Goal: Information Seeking & Learning: Find specific fact

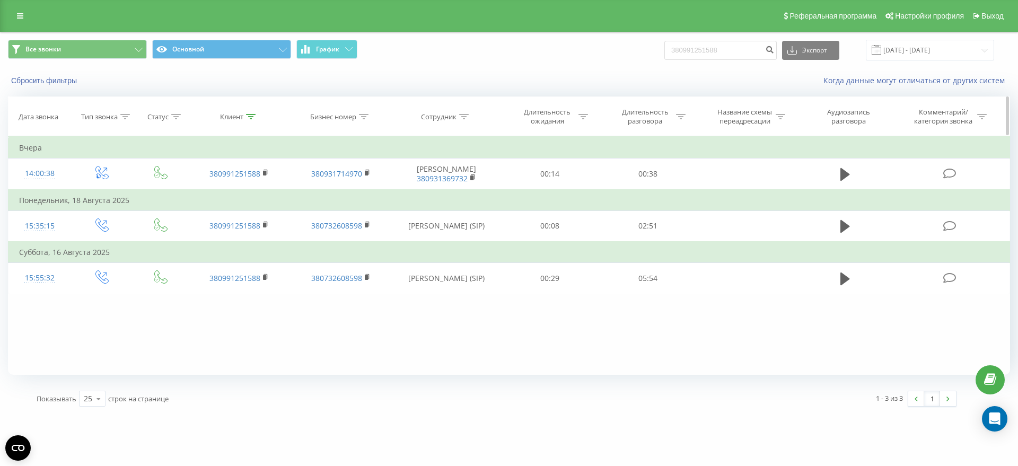
click at [247, 115] on icon at bounding box center [251, 116] width 10 height 5
click at [269, 199] on input "380991251588" at bounding box center [238, 192] width 93 height 19
click button "OK" at bounding box center [261, 213] width 45 height 13
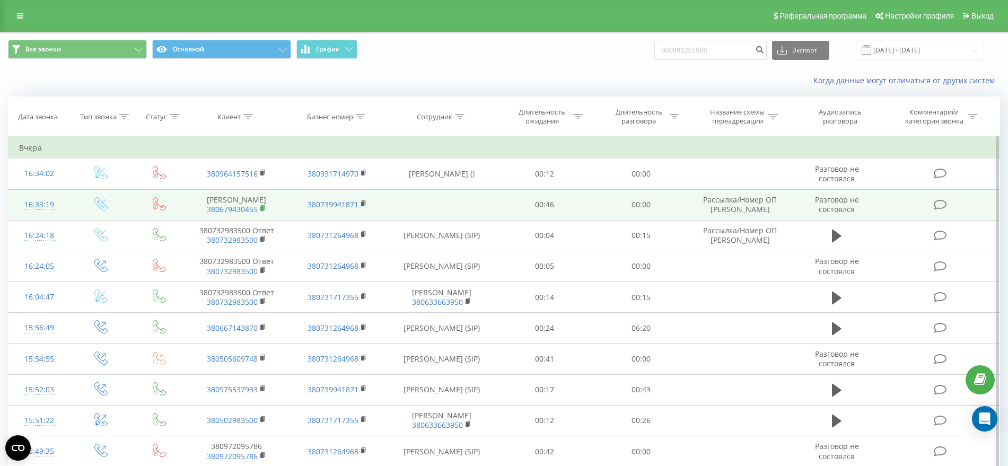
click at [262, 207] on rect at bounding box center [261, 208] width 3 height 5
